Goal: Information Seeking & Learning: Learn about a topic

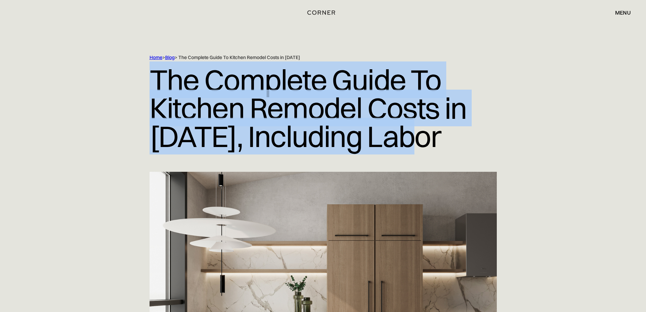
drag, startPoint x: 328, startPoint y: 126, endPoint x: 156, endPoint y: 91, distance: 174.9
click at [156, 91] on h1 "The Complete Guide To Kitchen Remodel Costs in [DATE], Including Labor" at bounding box center [323, 108] width 347 height 95
click at [244, 111] on h1 "The Complete Guide To Kitchen Remodel Costs in [DATE], Including Labor" at bounding box center [323, 108] width 347 height 95
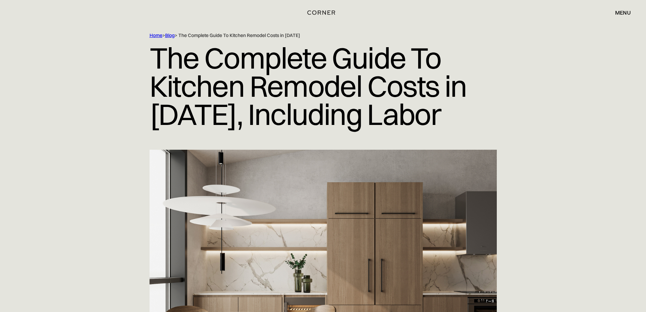
scroll to position [34, 0]
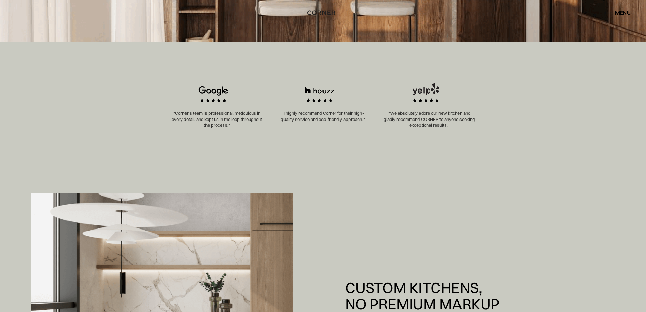
scroll to position [373, 0]
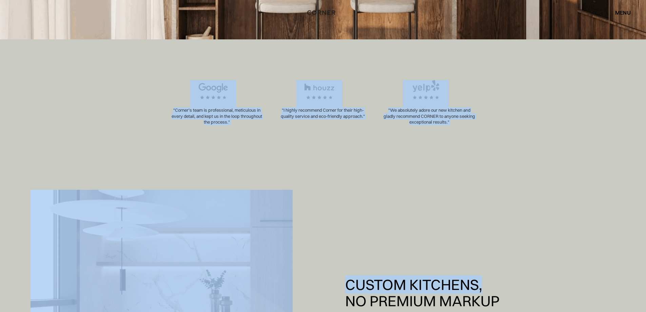
drag, startPoint x: 168, startPoint y: 53, endPoint x: 569, endPoint y: 184, distance: 422.3
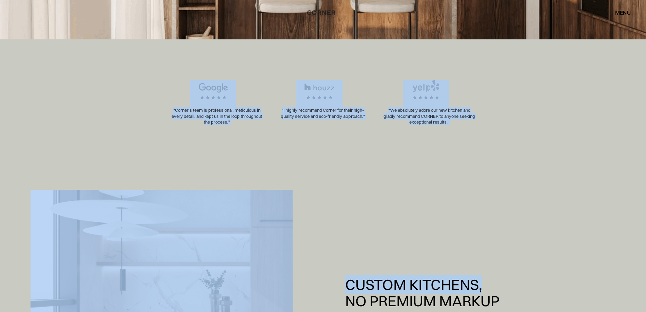
click at [508, 140] on div ""Corner’s team is professional, meticulous in every detail, and kept us in the …" at bounding box center [323, 104] width 646 height 130
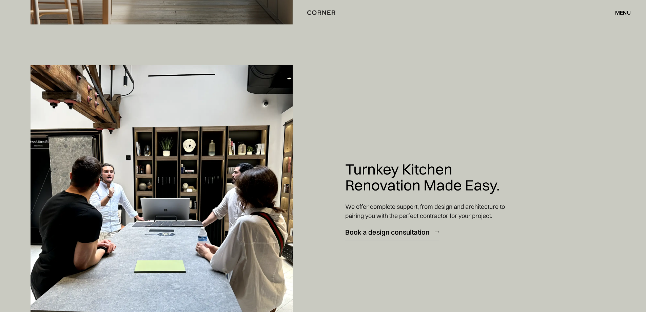
scroll to position [3450, 0]
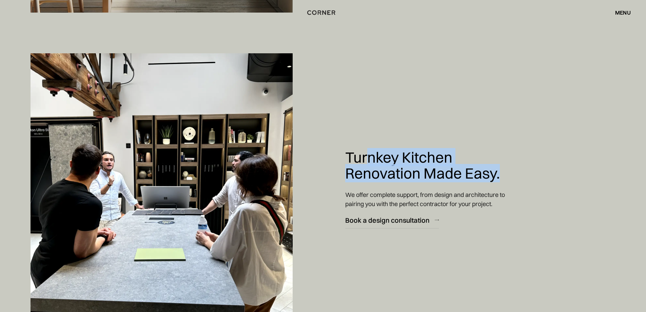
drag, startPoint x: 373, startPoint y: 122, endPoint x: 527, endPoint y: 186, distance: 166.6
click at [527, 186] on div "Turnkey Kitchen Renovation Made Easy. We offer complete support, from design an…" at bounding box center [432, 189] width 210 height 312
click at [528, 185] on div "Turnkey Kitchen Renovation Made Easy. We offer complete support, from design an…" at bounding box center [432, 189] width 210 height 312
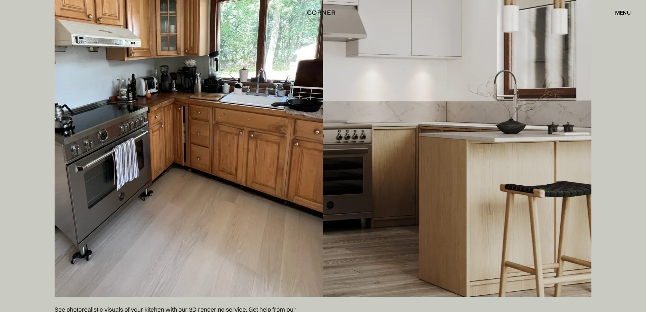
scroll to position [2466, 0]
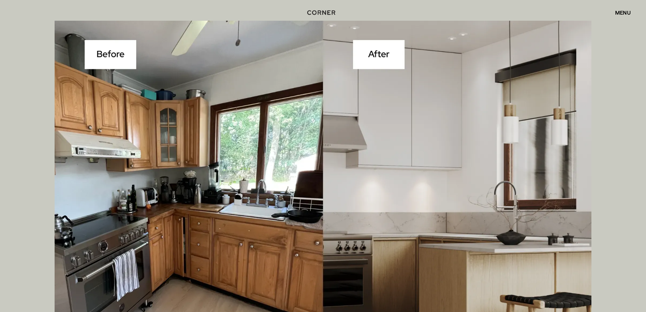
click at [621, 10] on div "menu" at bounding box center [623, 12] width 16 height 5
